Goal: Information Seeking & Learning: Learn about a topic

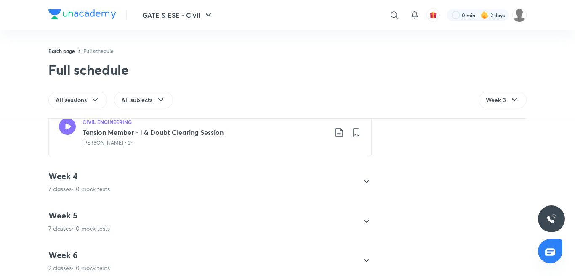
scroll to position [470, 0]
click at [361, 182] on icon at bounding box center [366, 181] width 10 height 10
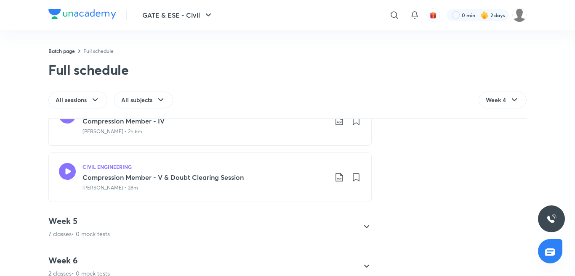
scroll to position [482, 0]
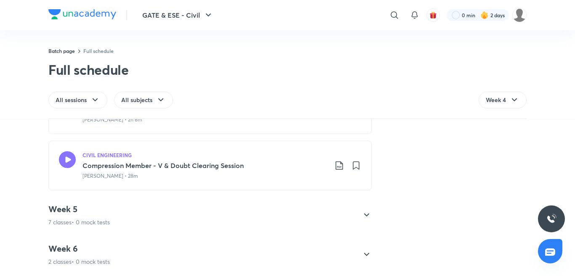
click at [361, 210] on icon at bounding box center [366, 215] width 10 height 10
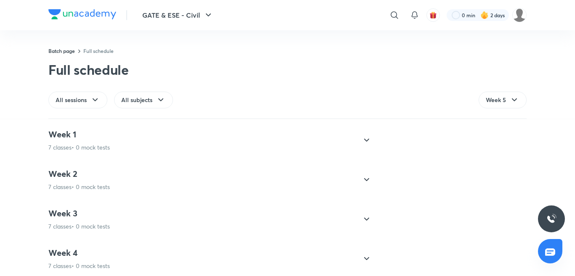
scroll to position [0, 0]
click at [509, 102] on icon at bounding box center [514, 100] width 10 height 10
click at [499, 158] on span "Week 3" at bounding box center [496, 156] width 20 height 8
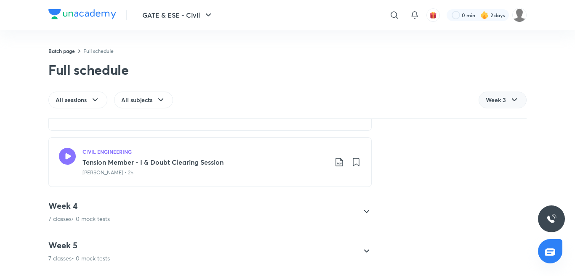
scroll to position [482, 0]
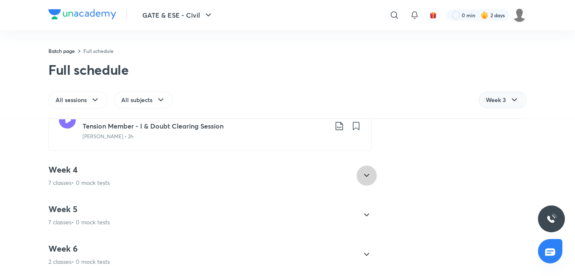
click at [365, 171] on icon at bounding box center [366, 176] width 10 height 10
